Goal: Information Seeking & Learning: Check status

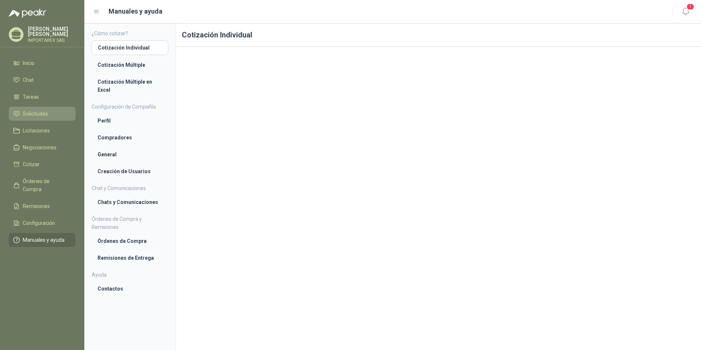
click at [38, 109] on link "Solicitudes" at bounding box center [42, 114] width 67 height 14
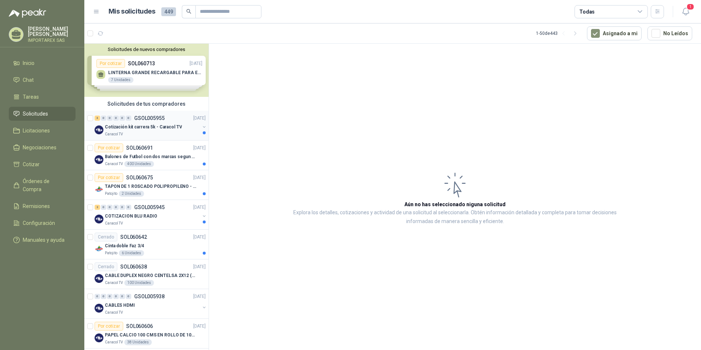
click at [171, 127] on p "Cotización kit carrera 5k - Caracol TV" at bounding box center [143, 127] width 77 height 7
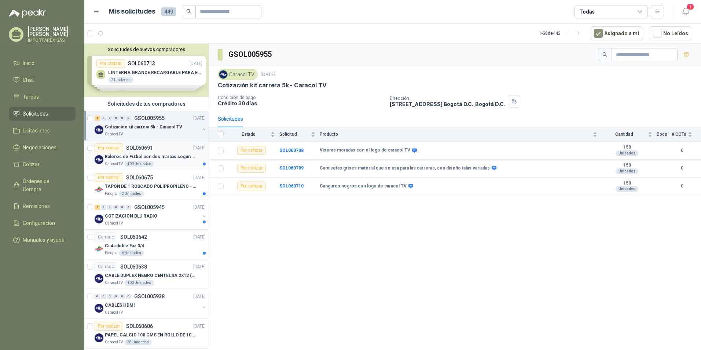
click at [144, 160] on p "Balones de Futbol con dos marcas segun adjunto. Adjuntar cotizacion en su forma…" at bounding box center [150, 156] width 91 height 7
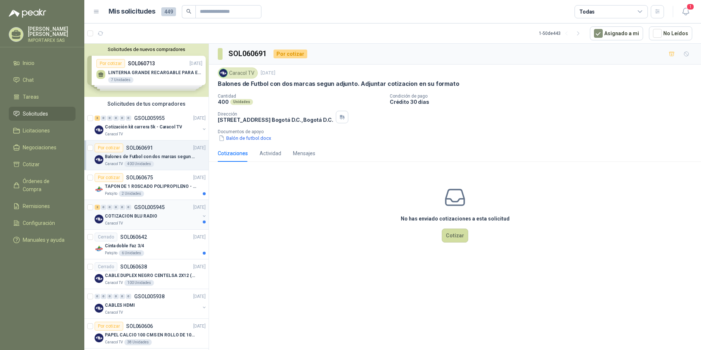
click at [169, 222] on div "Caracol TV" at bounding box center [152, 223] width 95 height 6
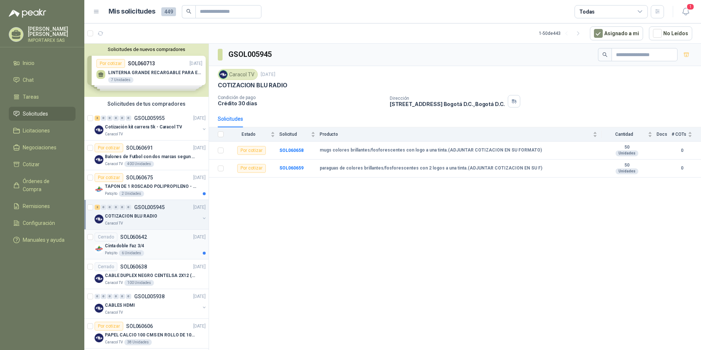
scroll to position [37, 0]
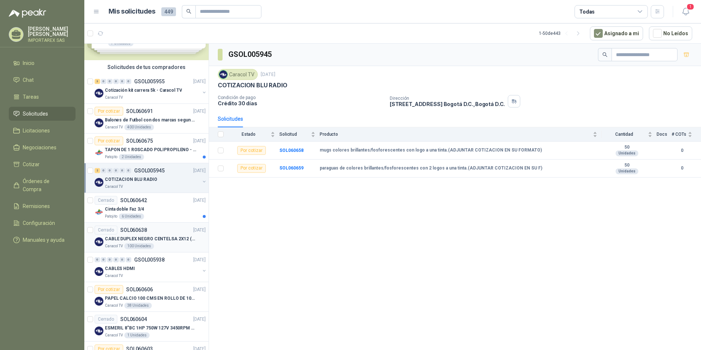
click at [169, 237] on p "CABLE DUPLEX NEGRO CENTELSA 2X12 (COLOR NEGRO)" at bounding box center [150, 238] width 91 height 7
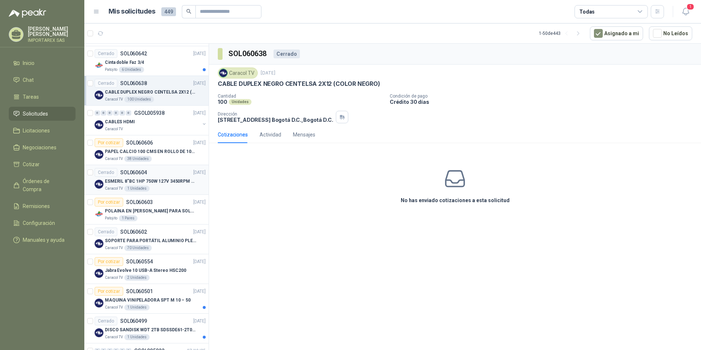
scroll to position [220, 0]
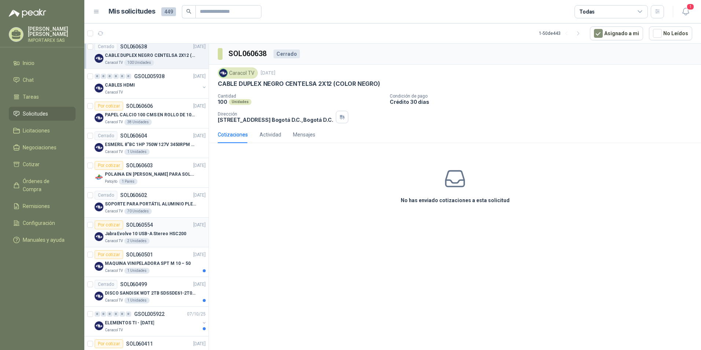
click at [163, 233] on p "Jabra Evolve 10 USB-A Stereo HSC200" at bounding box center [145, 233] width 81 height 7
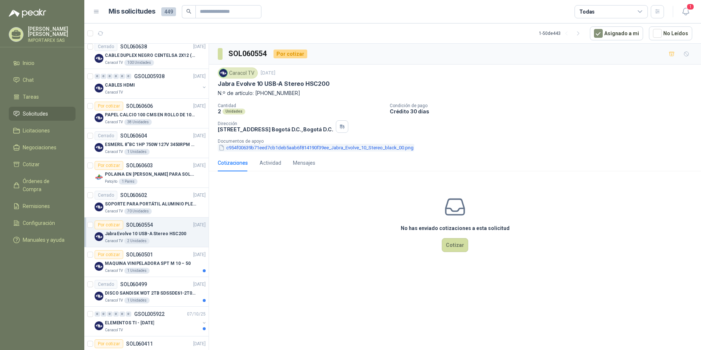
click at [395, 150] on button "c954f00639b71eed7cb1deb5aab6f814190f39ee_Jabra_Evolve_10_Stereo_black_00.png" at bounding box center [316, 148] width 197 height 8
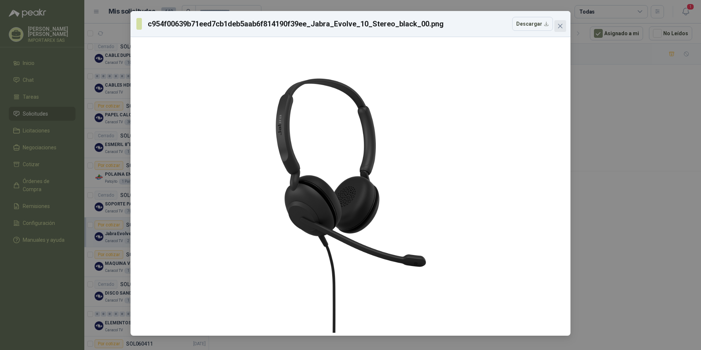
click at [559, 25] on icon "close" at bounding box center [560, 26] width 6 height 6
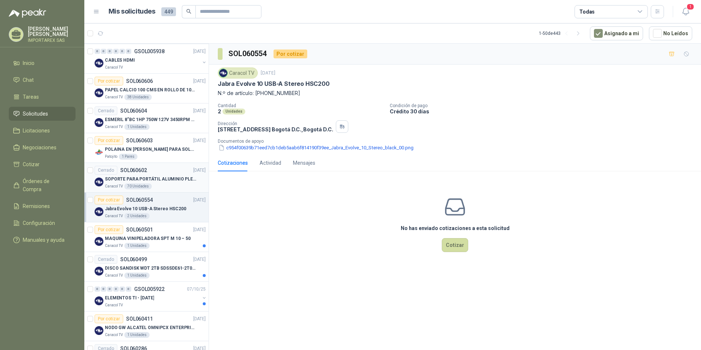
scroll to position [257, 0]
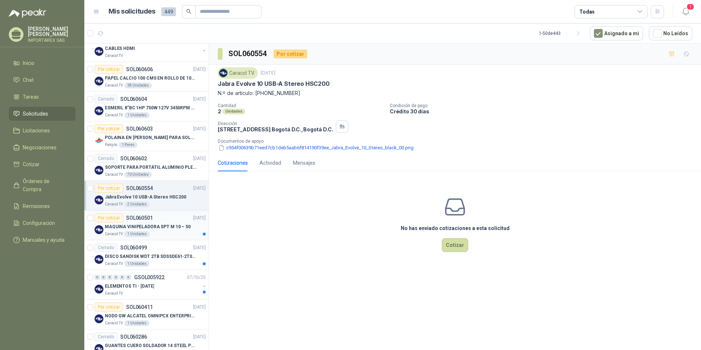
click at [162, 231] on div "Caracol TV 1 Unidades" at bounding box center [155, 234] width 101 height 6
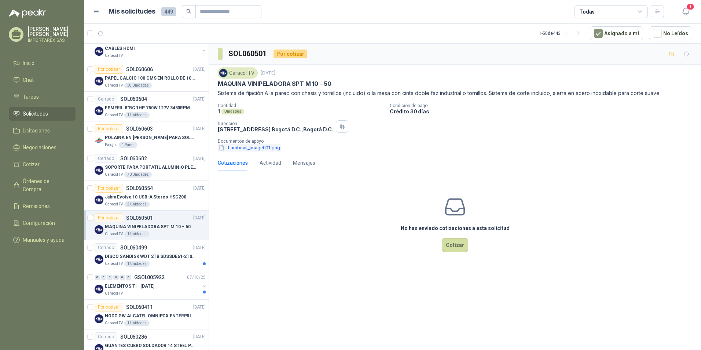
click at [273, 151] on button "thumbnail_image001.png" at bounding box center [249, 148] width 63 height 8
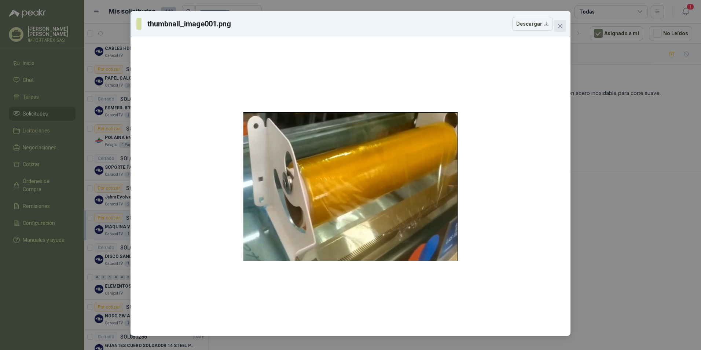
click at [563, 29] on button "Close" at bounding box center [561, 26] width 12 height 12
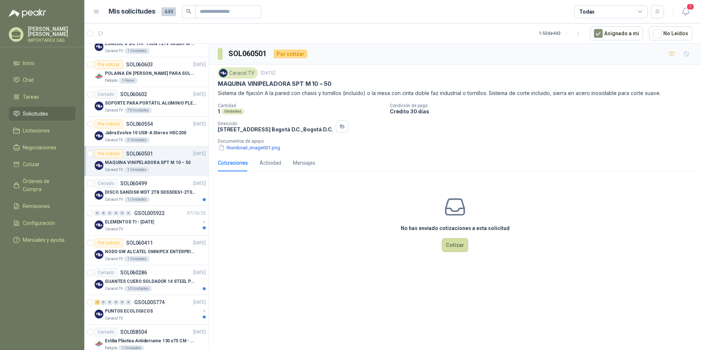
scroll to position [330, 0]
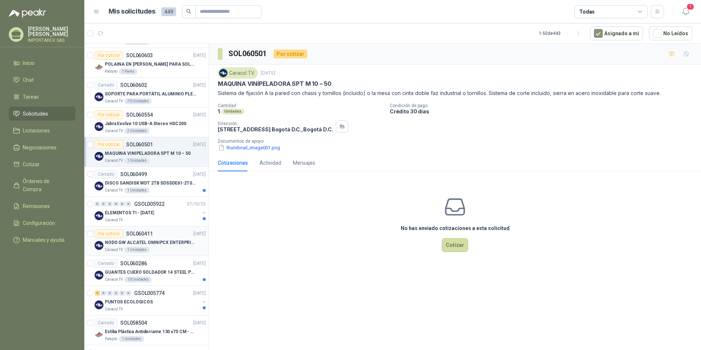
click at [170, 234] on div "Por cotizar SOL060411 [DATE]" at bounding box center [150, 233] width 111 height 9
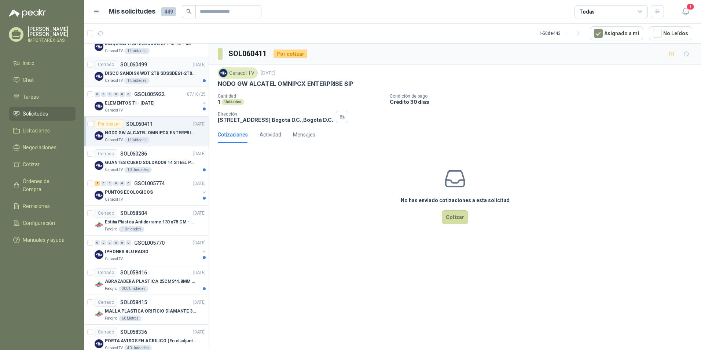
scroll to position [440, 0]
click at [166, 189] on div "PUNTOS ECOLOGICOS" at bounding box center [152, 191] width 95 height 9
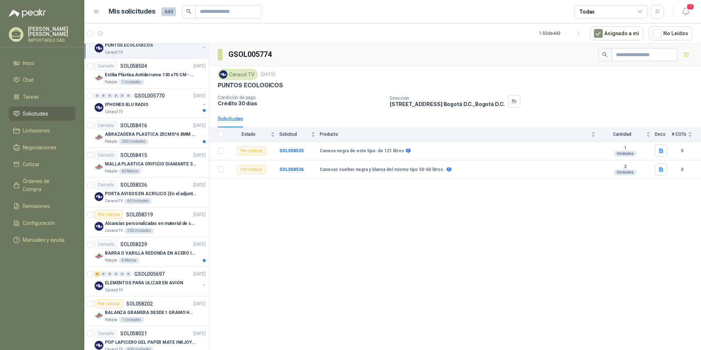
scroll to position [623, 0]
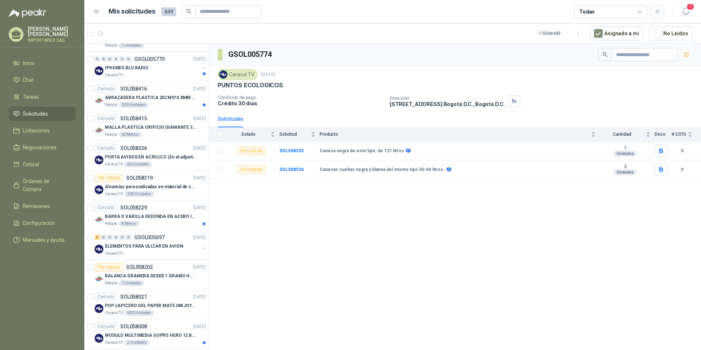
click at [166, 189] on p "Alcancías personalizadas en material de cerámica (VER ADJUNTO)" at bounding box center [150, 186] width 91 height 7
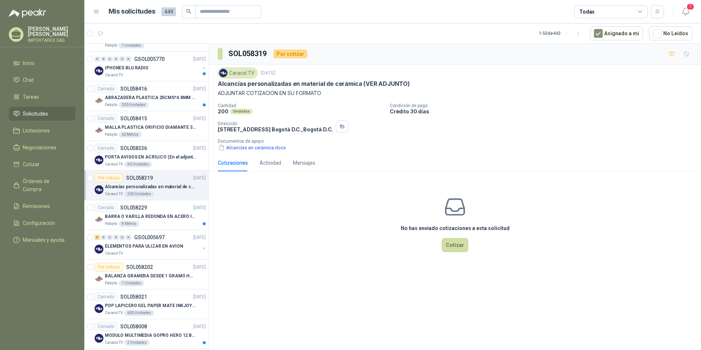
click at [252, 143] on p "Documentos de apoyo" at bounding box center [458, 141] width 480 height 5
click at [252, 150] on button "Alcancías en cerámica.docx" at bounding box center [252, 148] width 69 height 8
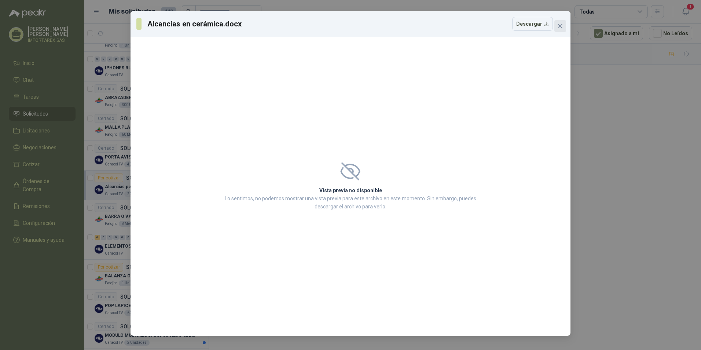
click at [558, 27] on icon "close" at bounding box center [560, 26] width 6 height 6
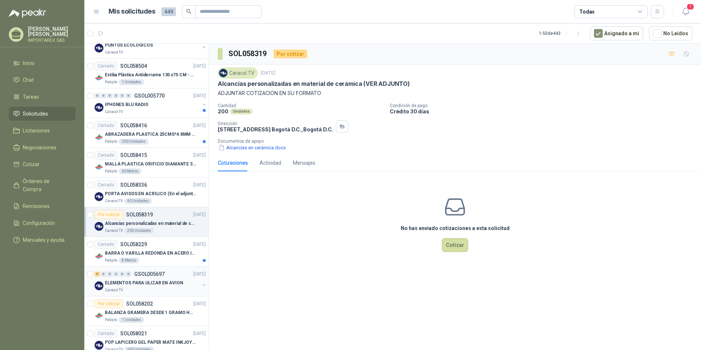
scroll to position [770, 0]
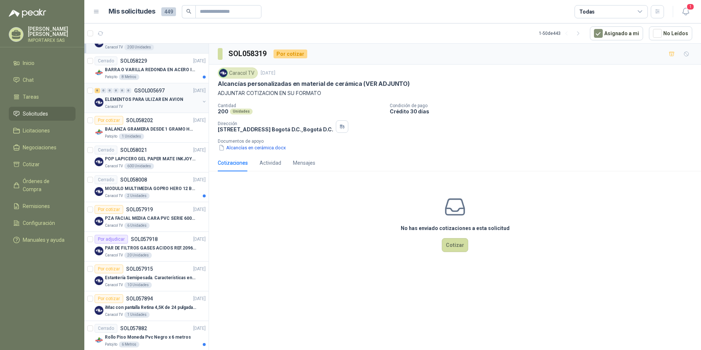
click at [177, 248] on p "PAR DE FILTROS GASES ACIDOS REF.2096 3M" at bounding box center [150, 248] width 91 height 7
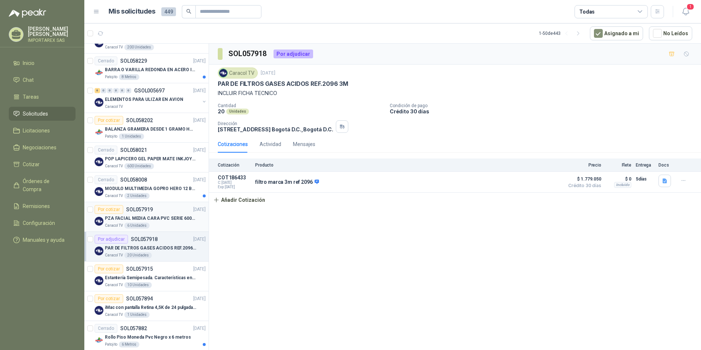
click at [176, 226] on div "Caracol TV 6 Unidades" at bounding box center [155, 226] width 101 height 6
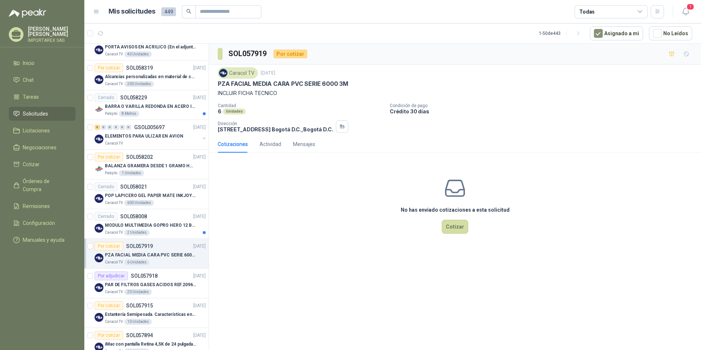
scroll to position [844, 0]
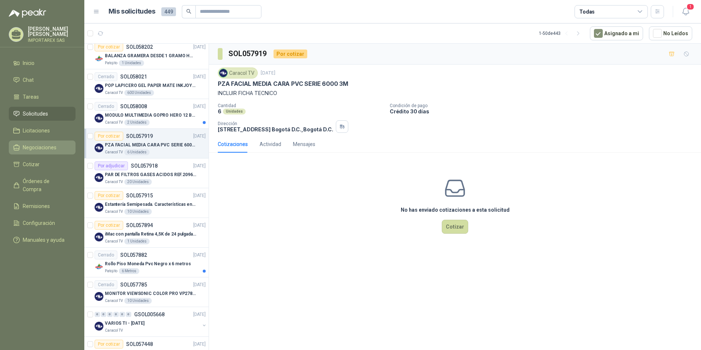
click at [45, 140] on link "Negociaciones" at bounding box center [42, 147] width 67 height 14
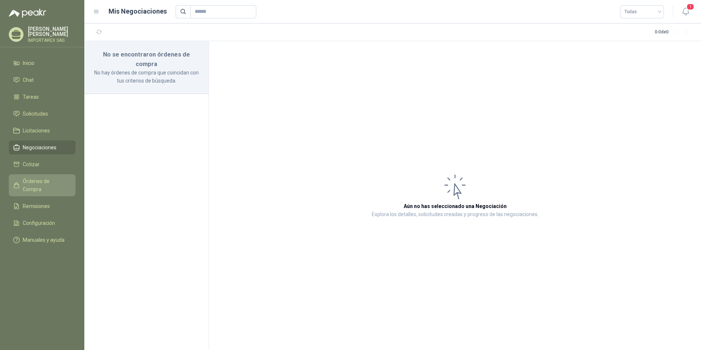
click at [43, 179] on span "Órdenes de Compra" at bounding box center [46, 185] width 46 height 16
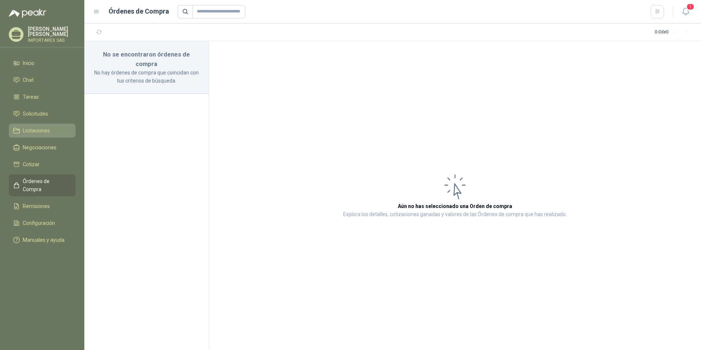
click at [58, 131] on li "Licitaciones" at bounding box center [42, 131] width 58 height 8
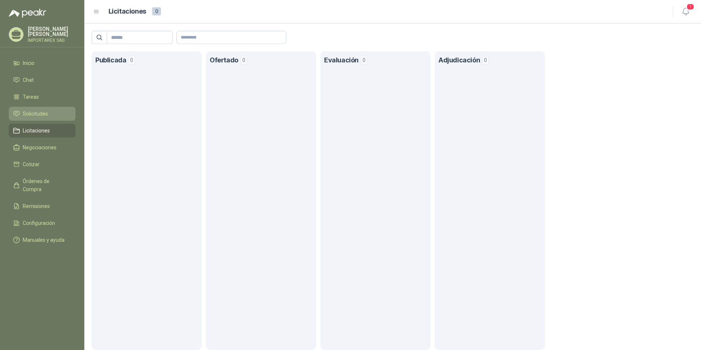
click at [50, 120] on link "Solicitudes" at bounding box center [42, 114] width 67 height 14
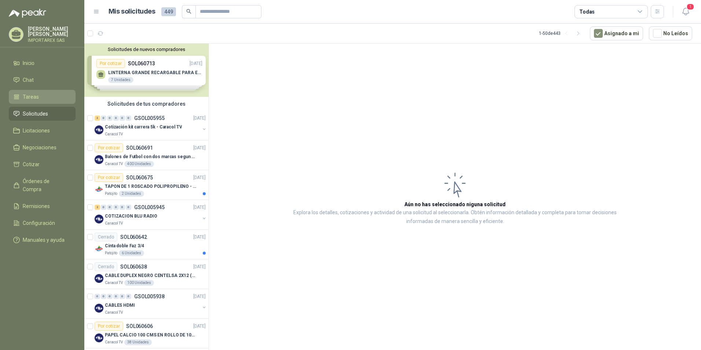
click at [41, 96] on li "Tareas" at bounding box center [42, 97] width 58 height 8
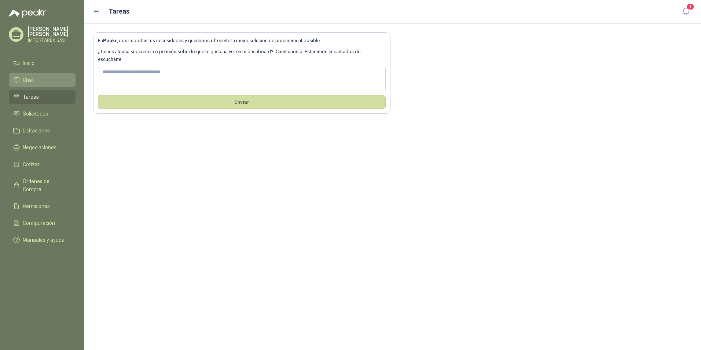
click at [41, 85] on link "Chat" at bounding box center [42, 80] width 67 height 14
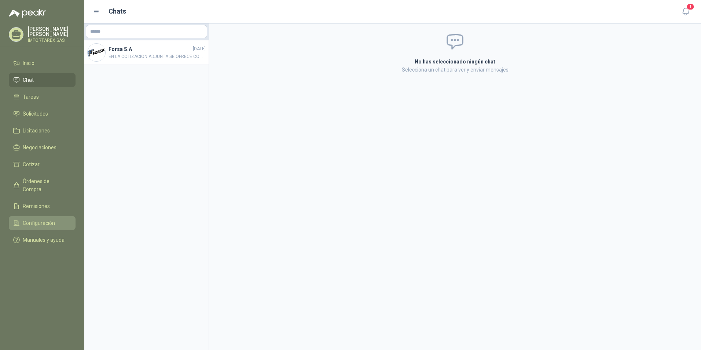
click at [30, 219] on span "Configuración" at bounding box center [39, 223] width 32 height 8
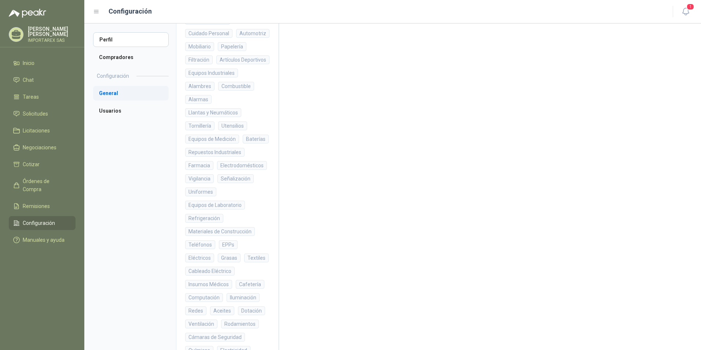
scroll to position [122, 0]
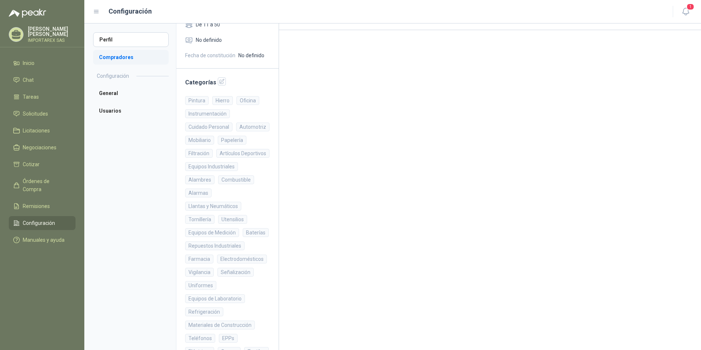
click at [139, 57] on li "Compradores" at bounding box center [131, 57] width 76 height 15
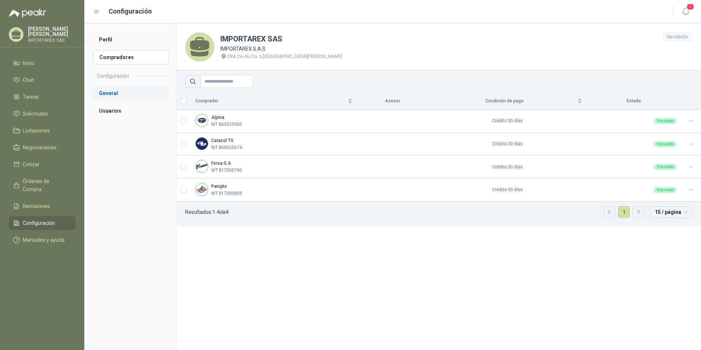
click at [112, 93] on li "General" at bounding box center [131, 93] width 76 height 15
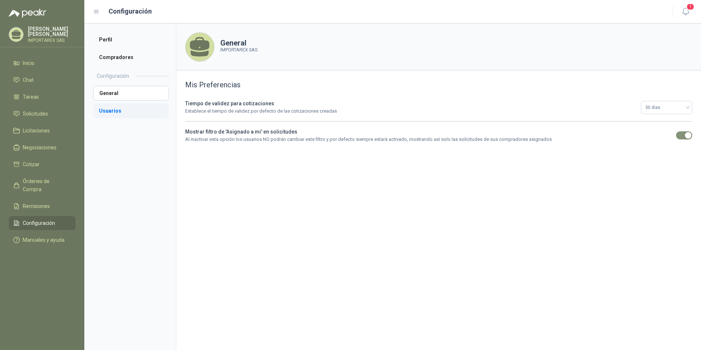
click at [124, 113] on li "Usuarios" at bounding box center [131, 110] width 76 height 15
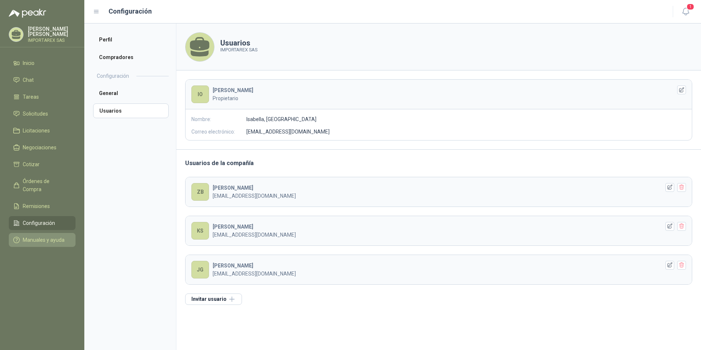
click at [29, 236] on span "Manuales y ayuda" at bounding box center [44, 240] width 42 height 8
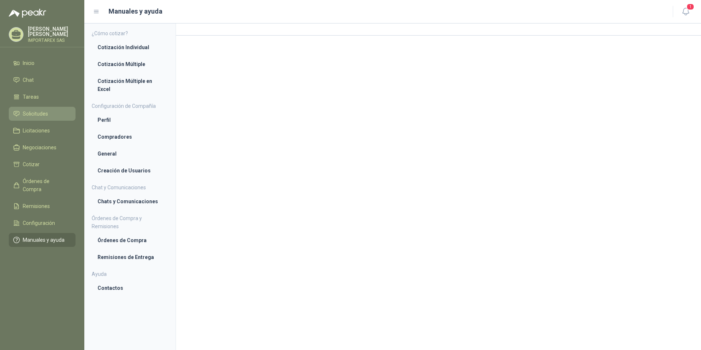
click at [31, 117] on span "Solicitudes" at bounding box center [35, 114] width 25 height 8
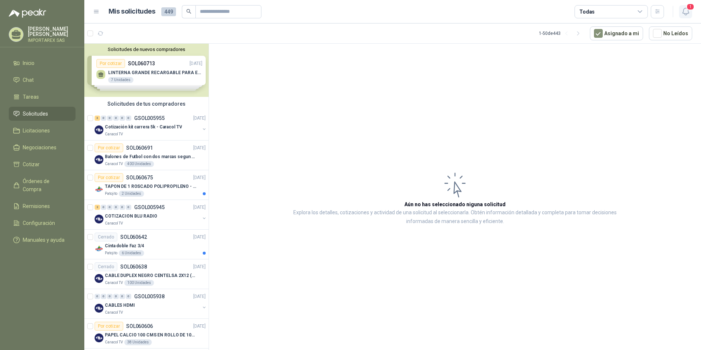
click at [690, 10] on span "1" at bounding box center [691, 6] width 8 height 7
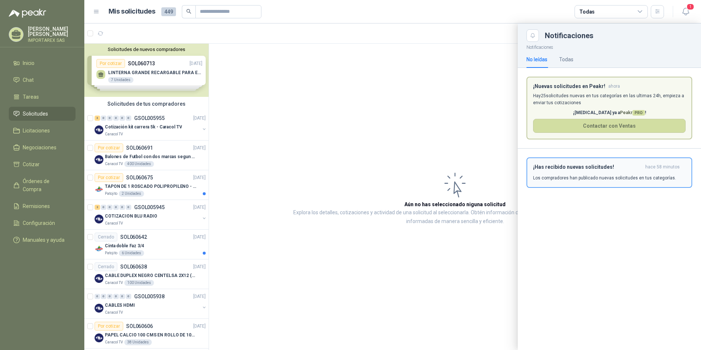
click at [572, 165] on h3 "¡Has recibido nuevas solicitudes!" at bounding box center [587, 167] width 109 height 6
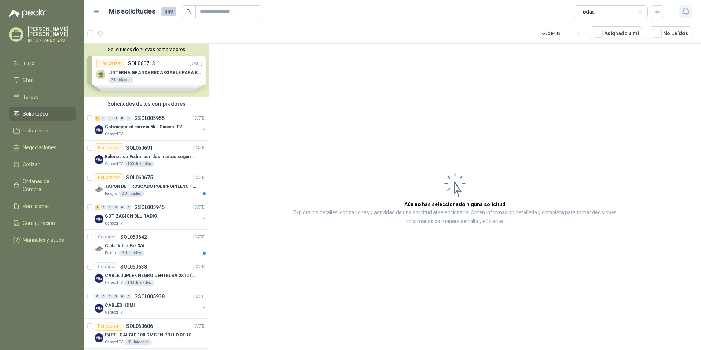
click at [685, 12] on icon "button" at bounding box center [685, 11] width 9 height 9
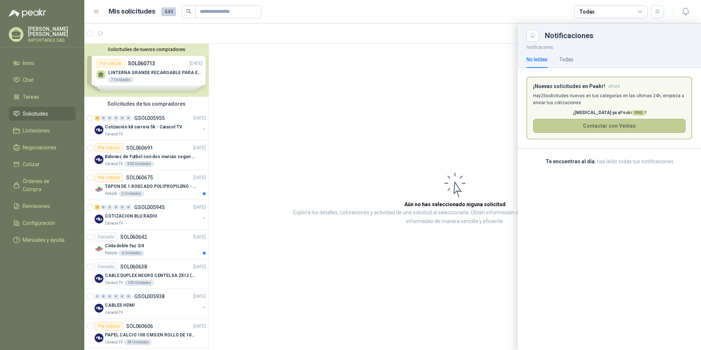
click at [583, 124] on button "Contactar con Ventas" at bounding box center [609, 126] width 153 height 14
click at [120, 78] on div at bounding box center [392, 186] width 617 height 326
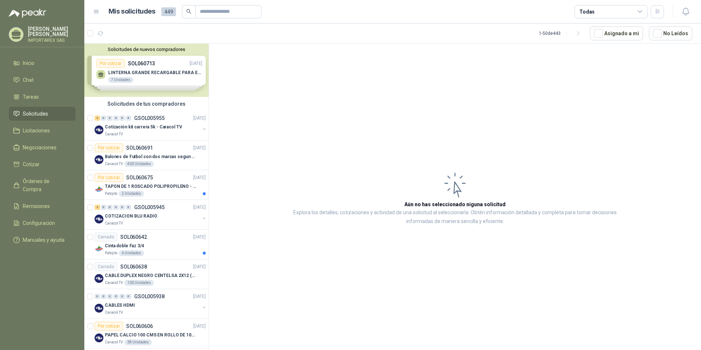
click at [145, 65] on div "Solicitudes de nuevos compradores Por cotizar SOL060713 [DATE] LINTERNA GRANDE …" at bounding box center [146, 70] width 124 height 53
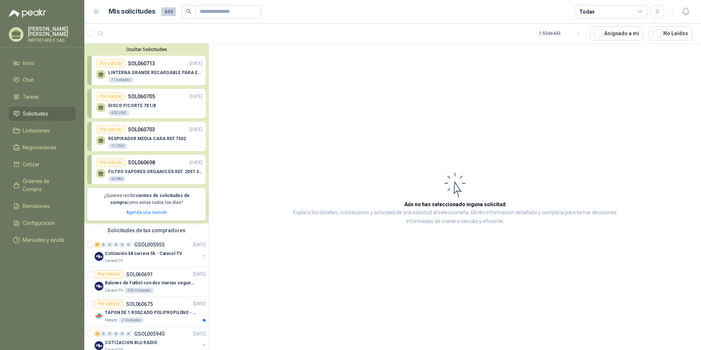
click at [169, 167] on div "FILTRO VAPORES ORGANICOS REF. 2097 3M 60 PAR" at bounding box center [149, 174] width 106 height 15
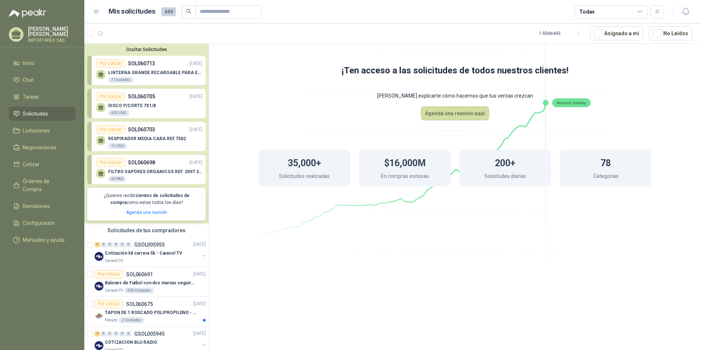
click at [150, 141] on p "RESPIRADOR MEDIA CARA REF.7502" at bounding box center [147, 138] width 78 height 5
